Goal: Browse casually: Explore the website without a specific task or goal

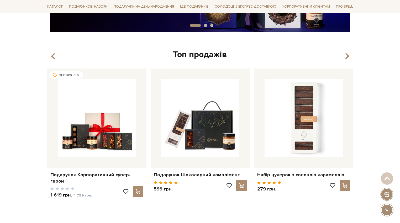
scroll to position [236, 0]
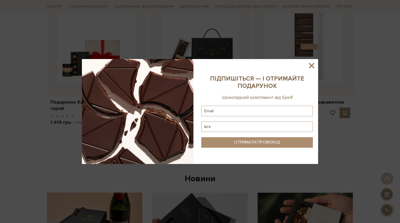
click at [311, 67] on icon at bounding box center [311, 65] width 9 height 9
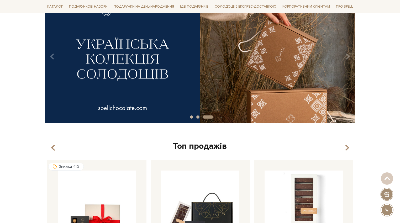
scroll to position [0, 0]
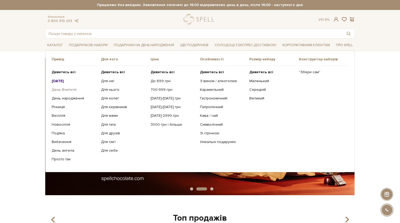
click at [71, 90] on link "День Вчителя" at bounding box center [74, 89] width 45 height 5
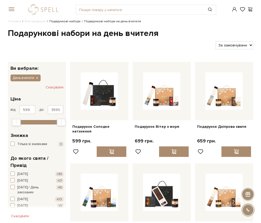
click at [55, 22] on link "Подарункові набори" at bounding box center [64, 21] width 31 height 4
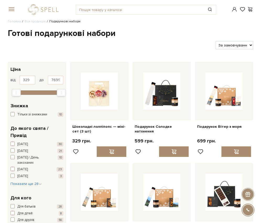
click at [14, 8] on div at bounding box center [11, 9] width 12 height 5
click at [13, 8] on span at bounding box center [10, 9] width 5 height 5
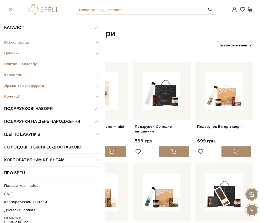
click at [13, 53] on span "Цукерки" at bounding box center [52, 53] width 96 height 5
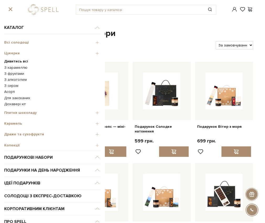
click at [22, 67] on link "З карамеллю" at bounding box center [52, 67] width 96 height 5
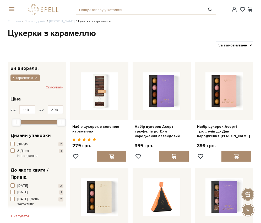
click at [11, 9] on span at bounding box center [10, 9] width 5 height 5
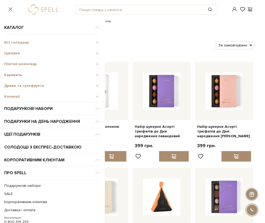
click at [19, 85] on span "Драже та сухофрукти" at bounding box center [52, 85] width 96 height 5
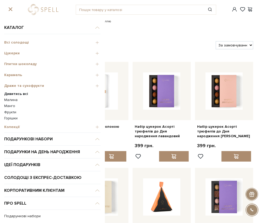
click at [12, 99] on link "Малина" at bounding box center [52, 100] width 96 height 5
